Goal: Information Seeking & Learning: Check status

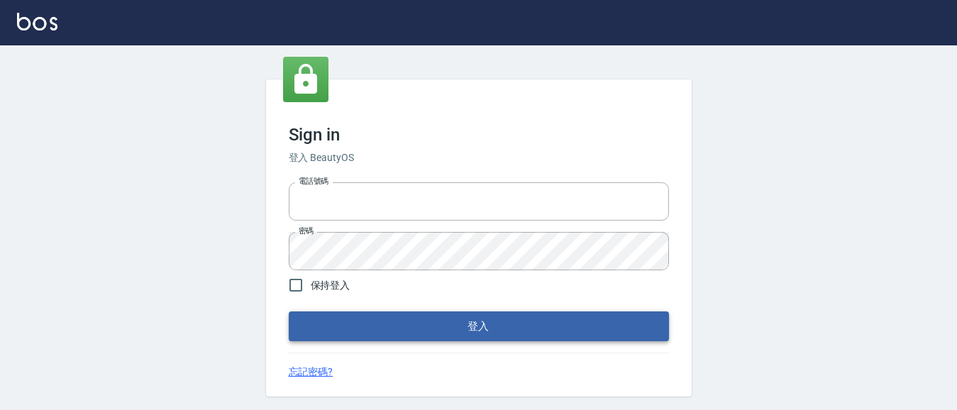
type input "0931911003"
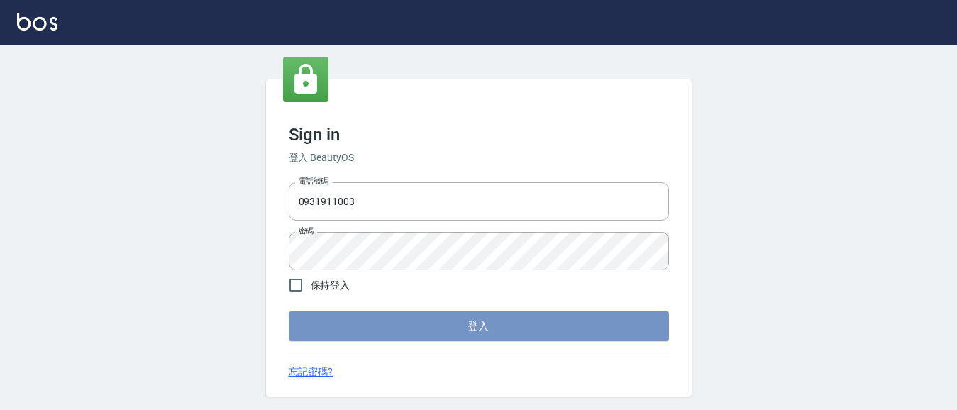
drag, startPoint x: 478, startPoint y: 332, endPoint x: 501, endPoint y: 311, distance: 31.6
click at [479, 331] on button "登入" at bounding box center [479, 326] width 380 height 30
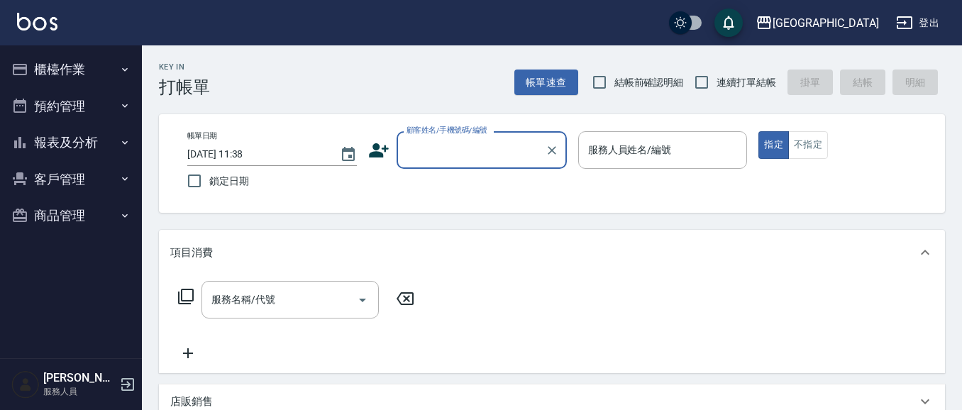
click at [65, 145] on button "報表及分析" at bounding box center [71, 142] width 131 height 37
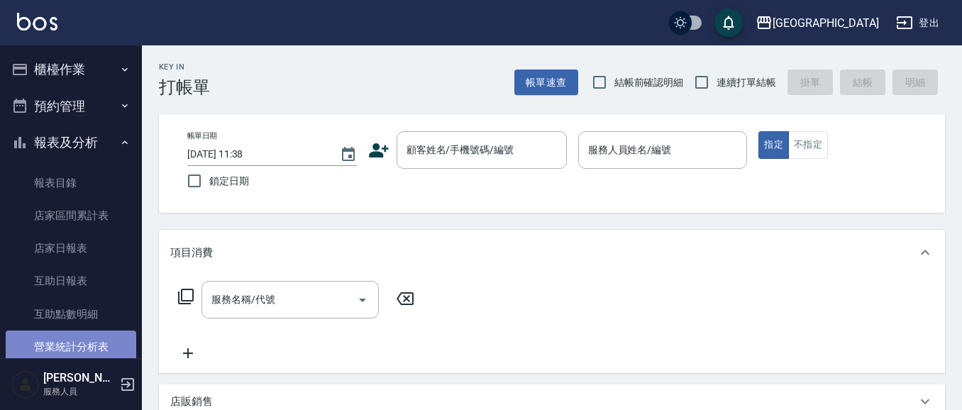
click at [71, 341] on link "營業統計分析表" at bounding box center [71, 347] width 131 height 33
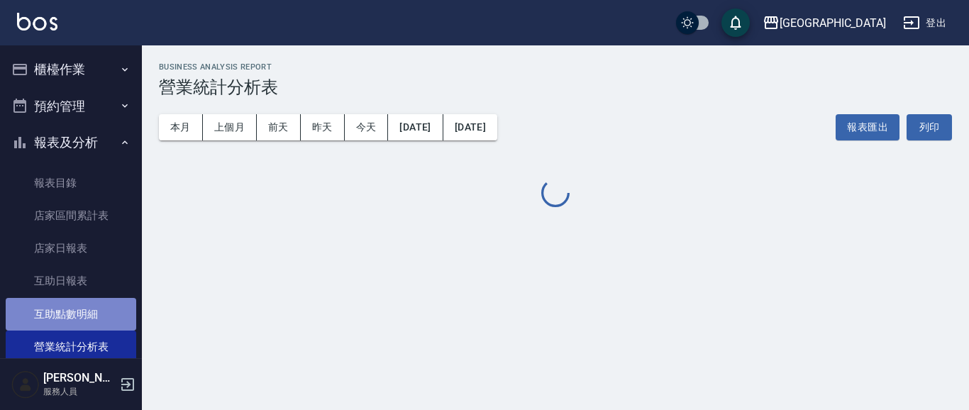
click at [78, 312] on link "互助點數明細" at bounding box center [71, 314] width 131 height 33
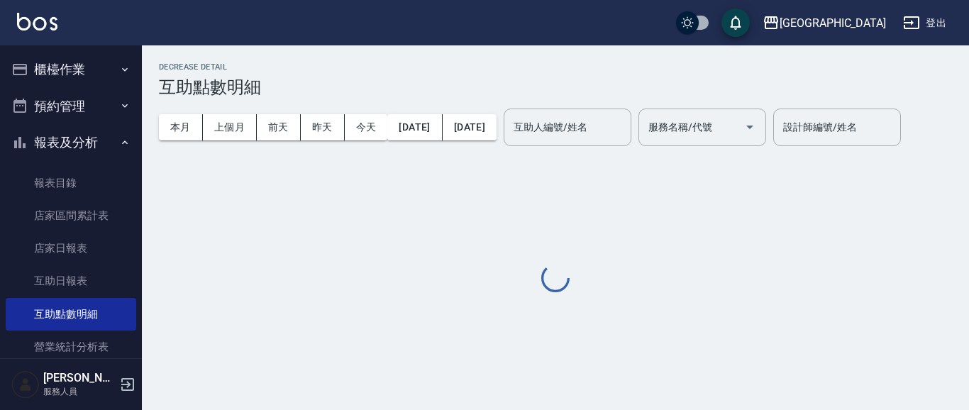
click at [67, 276] on link "互助日報表" at bounding box center [71, 281] width 131 height 33
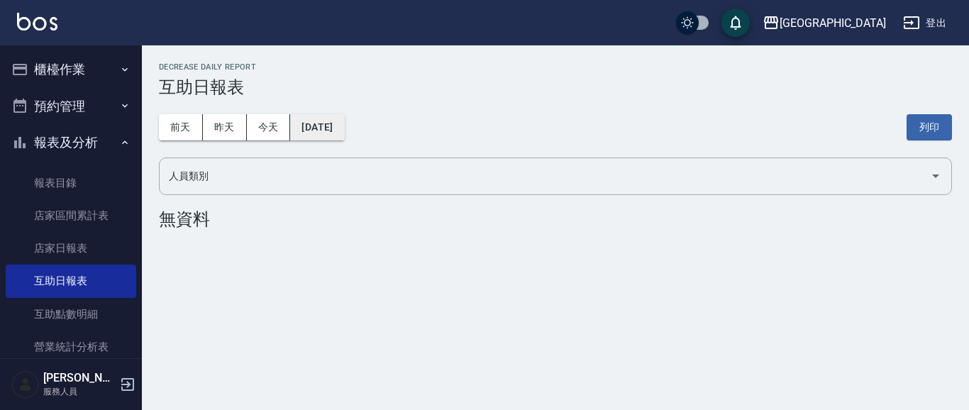
click at [323, 131] on button "[DATE]" at bounding box center [317, 127] width 54 height 26
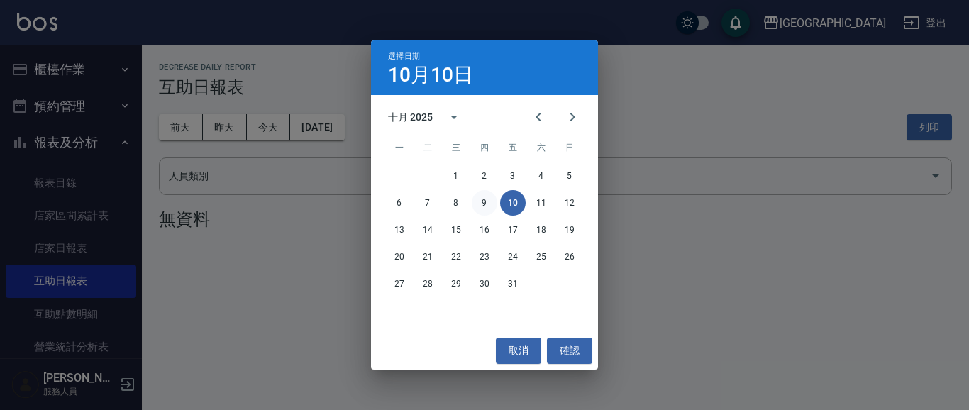
click at [484, 204] on button "9" at bounding box center [485, 203] width 26 height 26
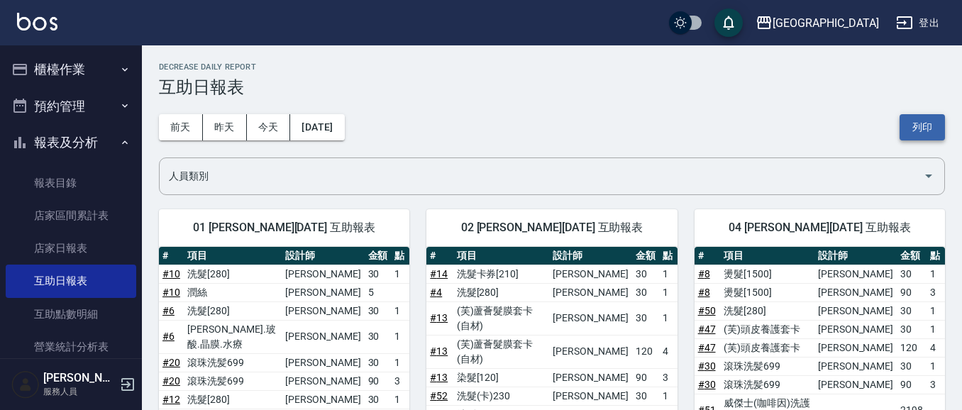
click at [926, 126] on button "列印" at bounding box center [922, 127] width 45 height 26
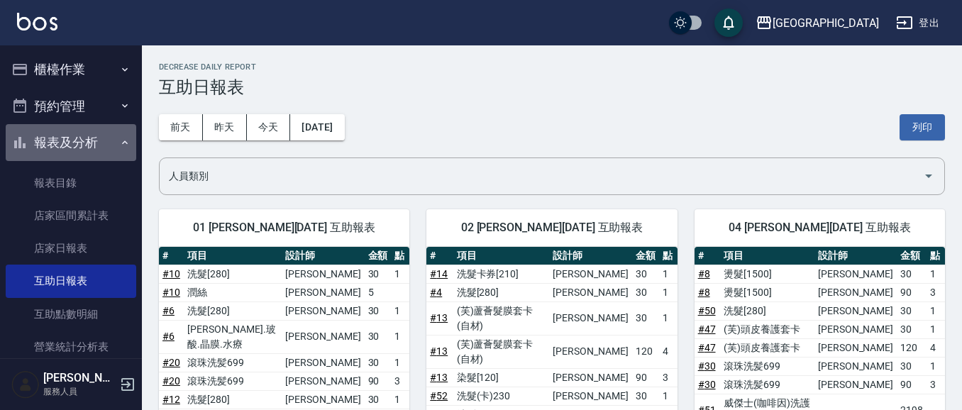
drag, startPoint x: 71, startPoint y: 140, endPoint x: 76, endPoint y: 84, distance: 55.6
click at [72, 125] on button "報表及分析" at bounding box center [71, 142] width 131 height 37
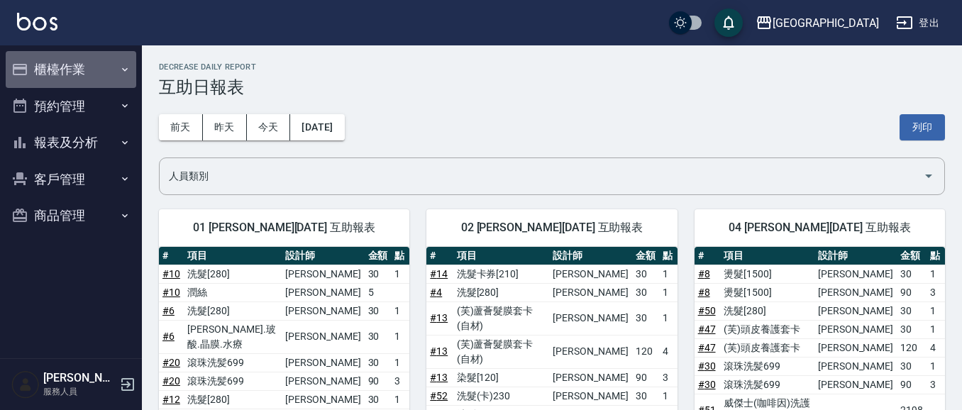
click at [73, 62] on button "櫃檯作業" at bounding box center [71, 69] width 131 height 37
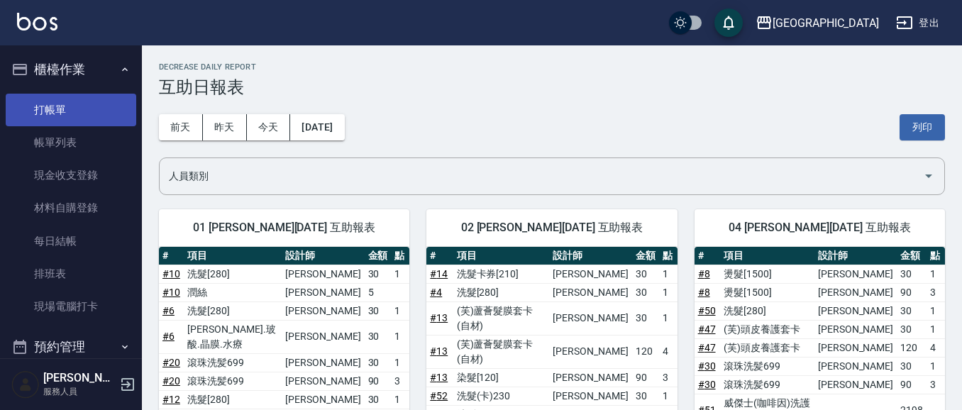
click at [65, 106] on link "打帳單" at bounding box center [71, 110] width 131 height 33
